Goal: Task Accomplishment & Management: Manage account settings

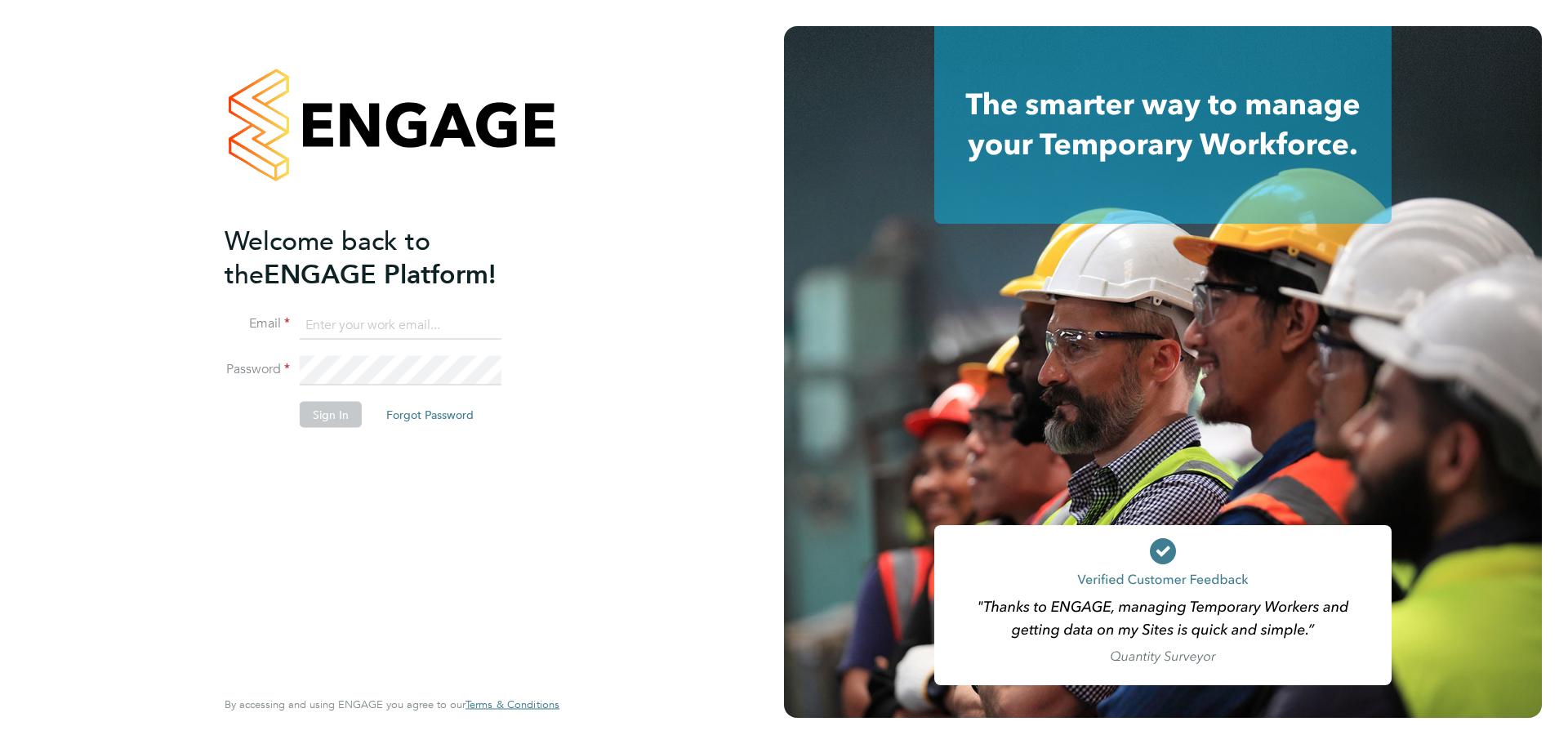
type input "[PERSON_NAME][EMAIL_ADDRESS][PERSON_NAME][DOMAIN_NAME]"
click at [318, 406] on button "Sign In" at bounding box center [331, 414] width 62 height 26
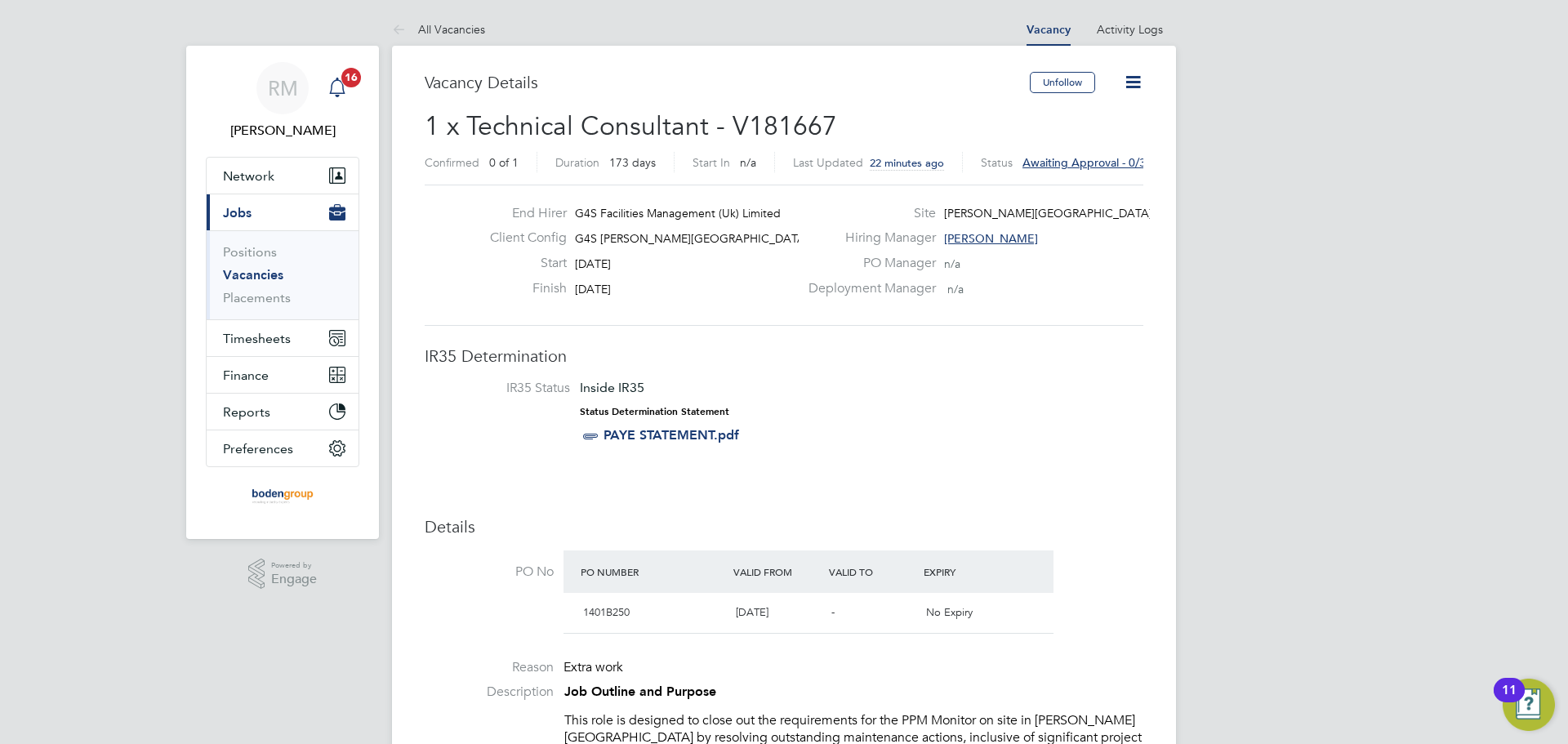
click at [347, 82] on span "16" at bounding box center [351, 77] width 19 height 19
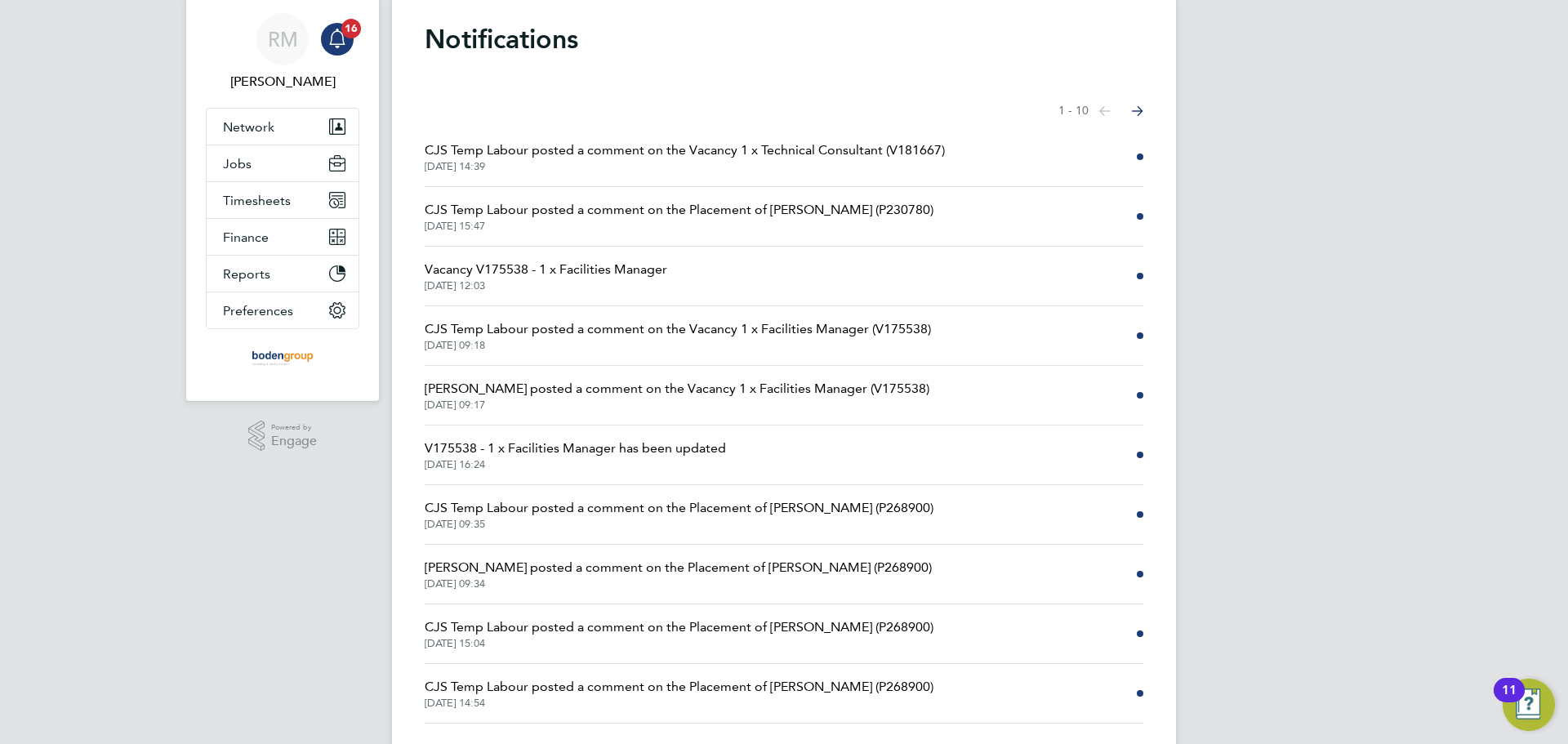
scroll to position [88, 0]
